Goal: Task Accomplishment & Management: Manage account settings

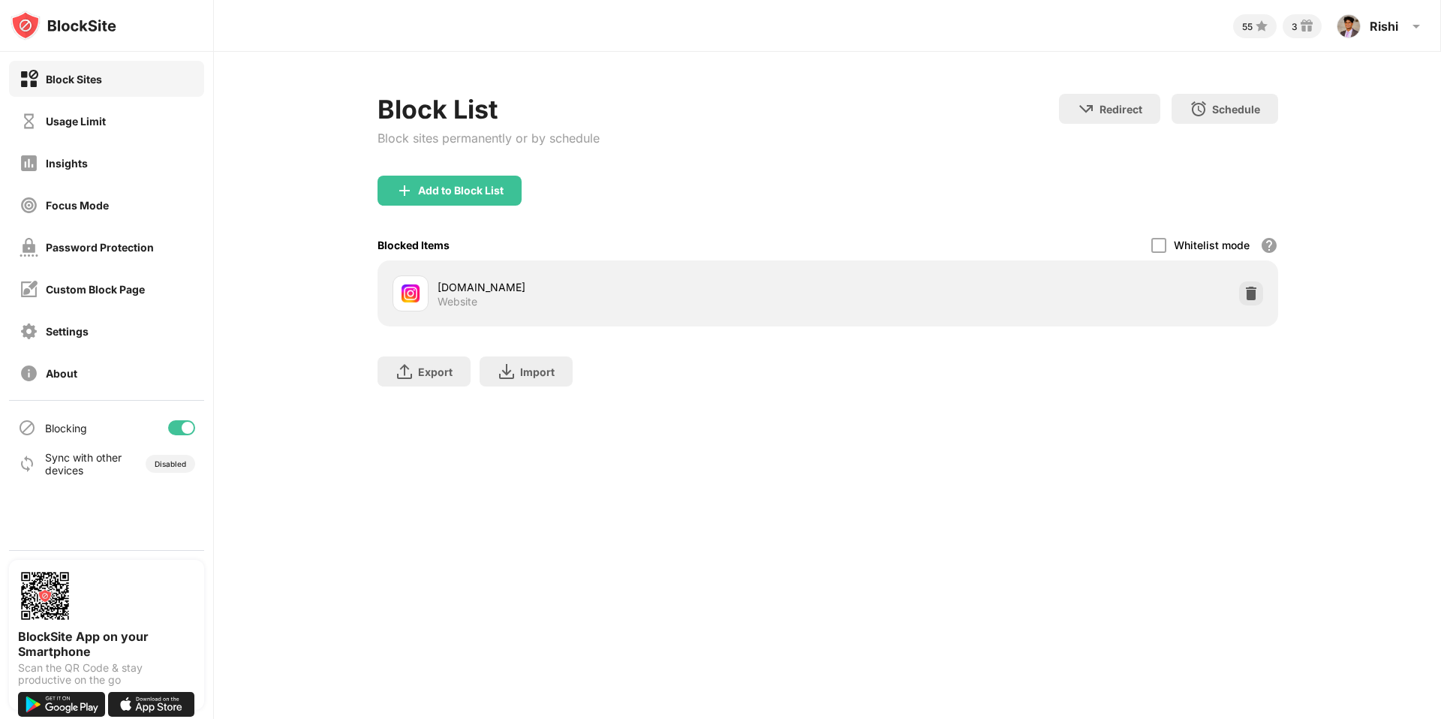
click at [1256, 303] on div at bounding box center [1251, 293] width 24 height 24
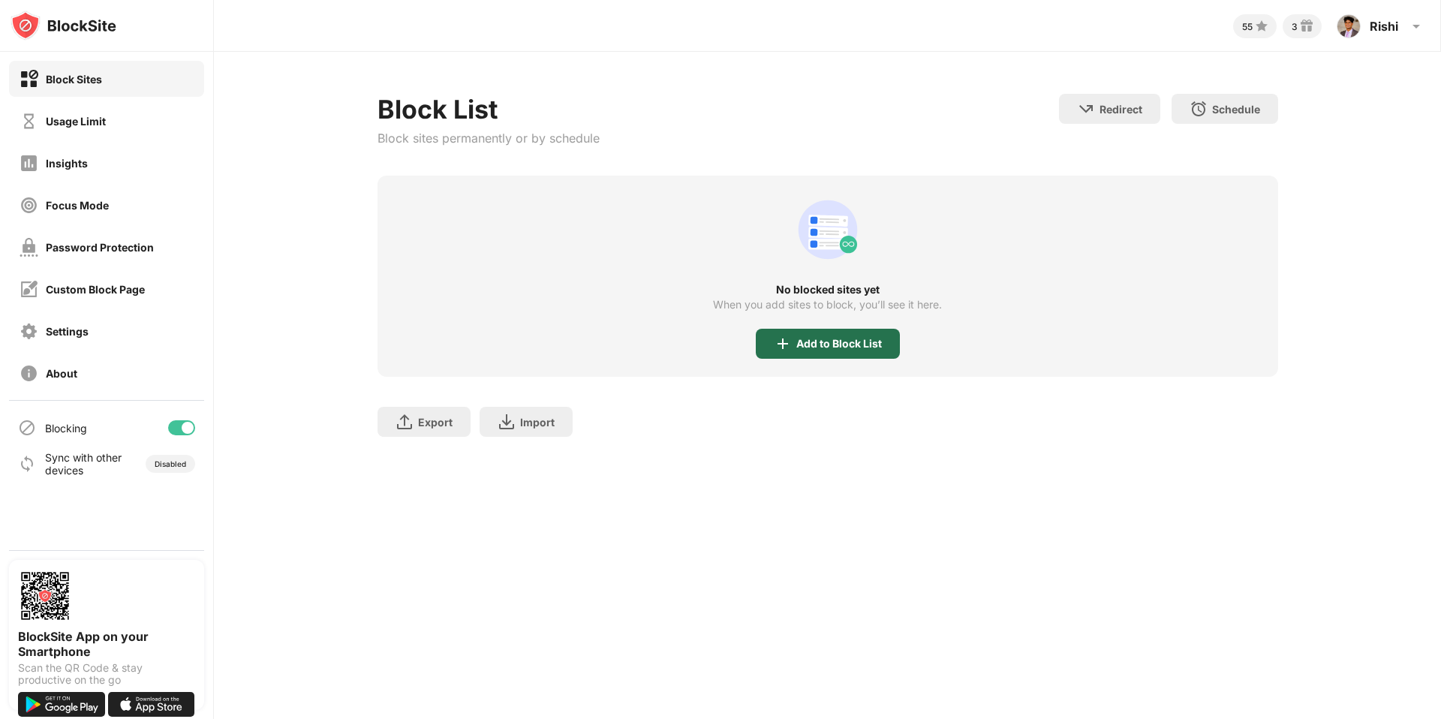
click at [848, 350] on div "Add to Block List" at bounding box center [828, 344] width 144 height 30
